Goal: Information Seeking & Learning: Learn about a topic

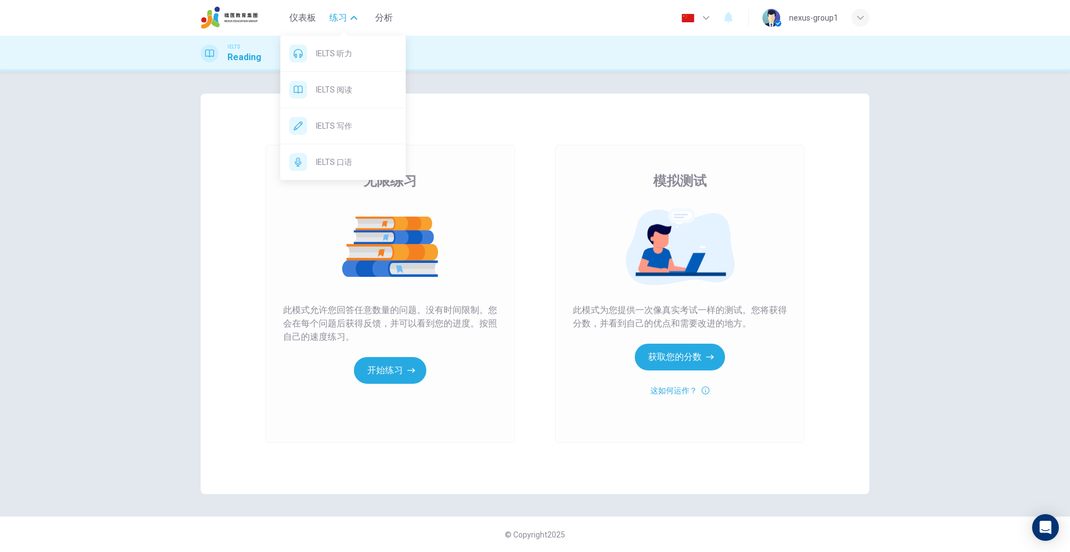
click at [333, 13] on span "练习" at bounding box center [338, 17] width 18 height 13
click at [346, 26] on button "练习" at bounding box center [343, 18] width 37 height 20
click at [343, 57] on span "IELTS 听力" at bounding box center [356, 53] width 81 height 13
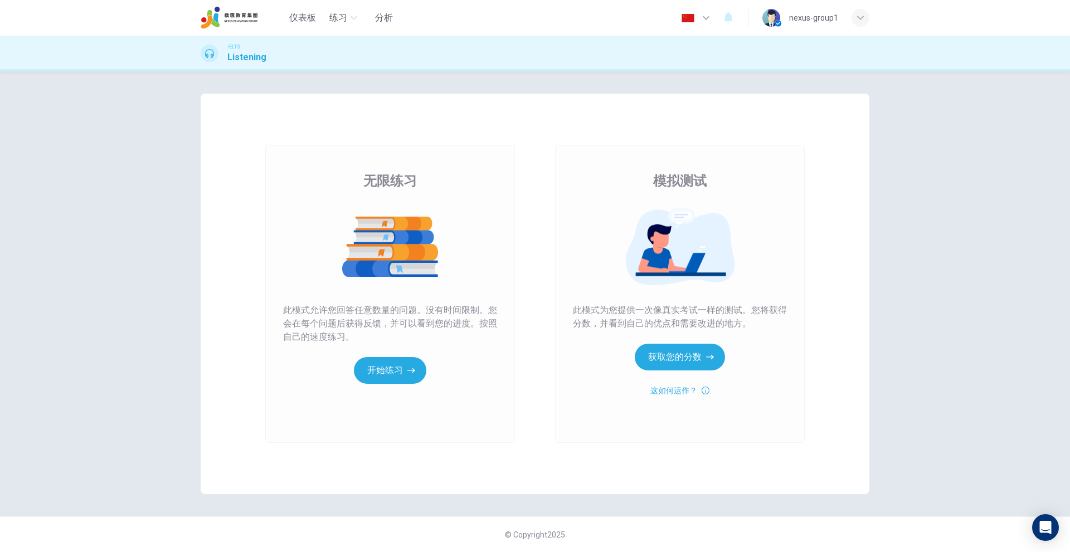
click at [606, 113] on div "无限练习 模拟测试 无限练习 此模式允许您回答任意数量的问题。没有时间限制。您会在每个问题后获得反馈，并可以看到您的进度。按照自己的速度练习。 开始练习 模拟…" at bounding box center [535, 294] width 669 height 401
click at [423, 378] on button "开始练习" at bounding box center [390, 370] width 72 height 27
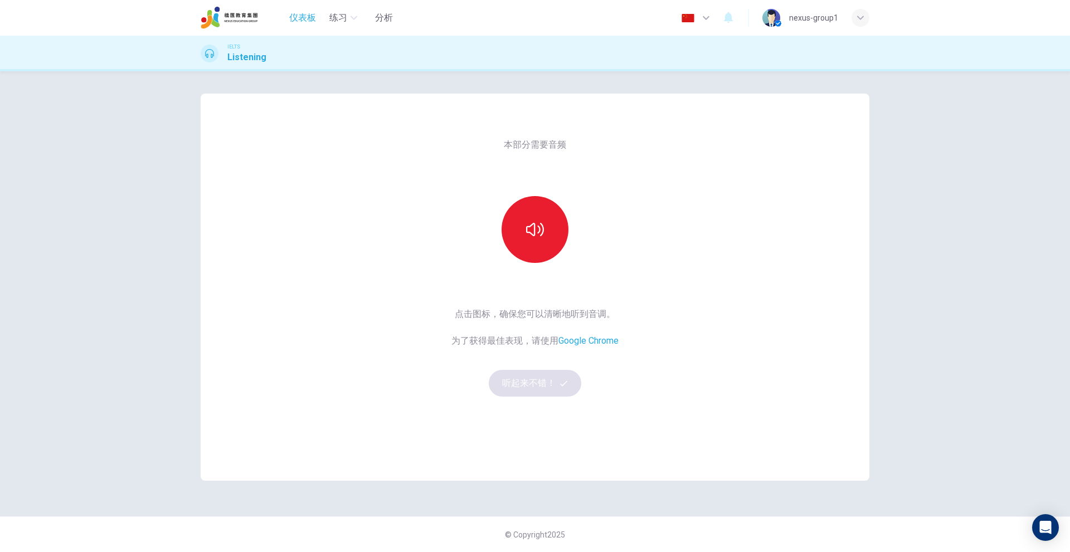
click at [311, 13] on span "仪表板" at bounding box center [302, 17] width 27 height 13
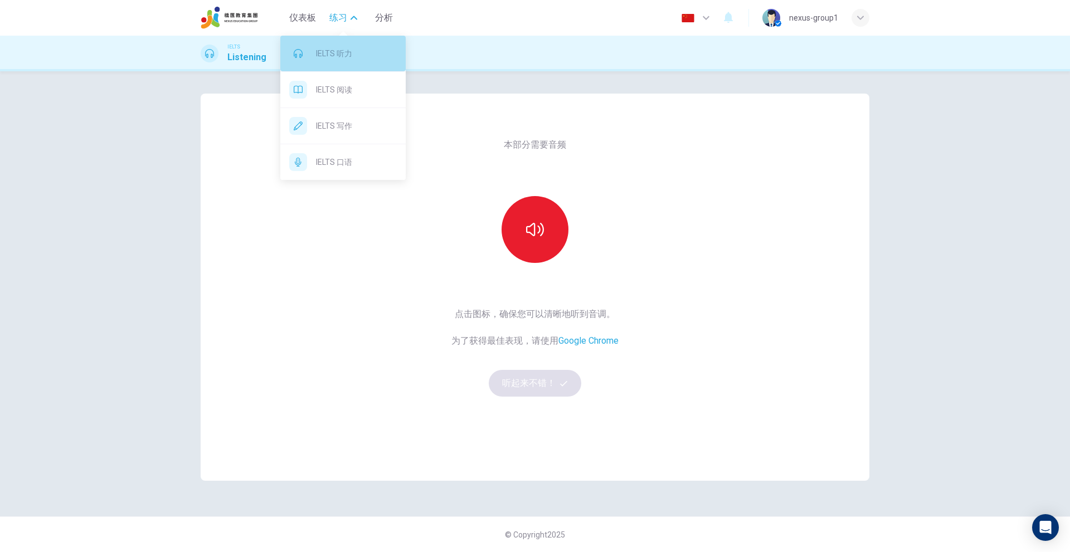
click at [349, 56] on span "IELTS 听力" at bounding box center [356, 53] width 81 height 13
